Goal: Task Accomplishment & Management: Manage account settings

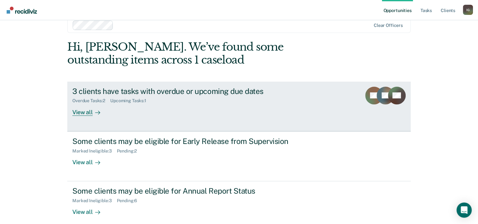
scroll to position [19, 0]
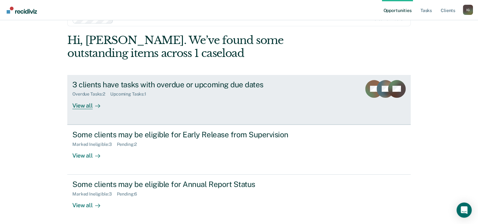
click at [248, 91] on div "Overdue Tasks : 2 Upcoming Tasks : 1" at bounding box center [183, 93] width 222 height 8
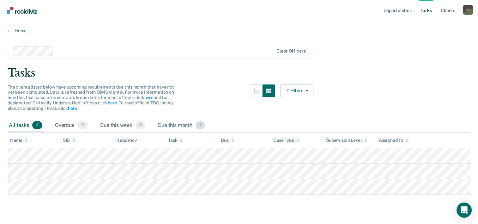
click at [200, 124] on span "1" at bounding box center [200, 125] width 9 height 8
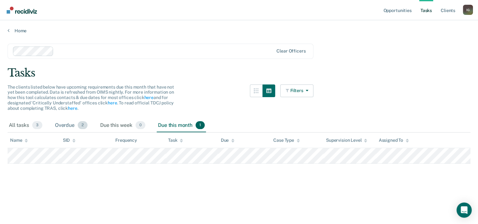
click at [82, 126] on span "2" at bounding box center [83, 125] width 10 height 8
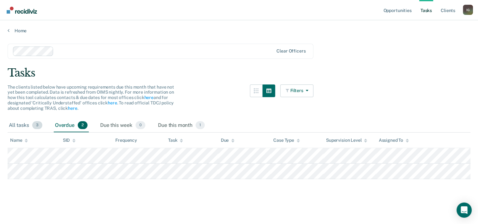
click at [39, 123] on span "3" at bounding box center [37, 125] width 10 height 8
